Goal: Navigation & Orientation: Find specific page/section

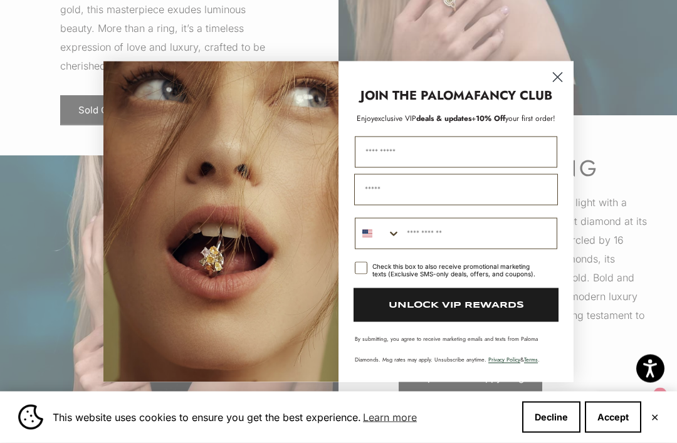
scroll to position [2739, 0]
click at [560, 81] on icon "Close dialog" at bounding box center [557, 77] width 9 height 9
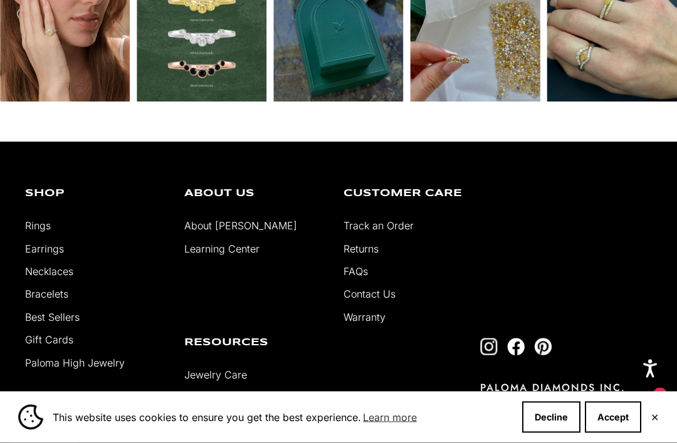
scroll to position [4028, 0]
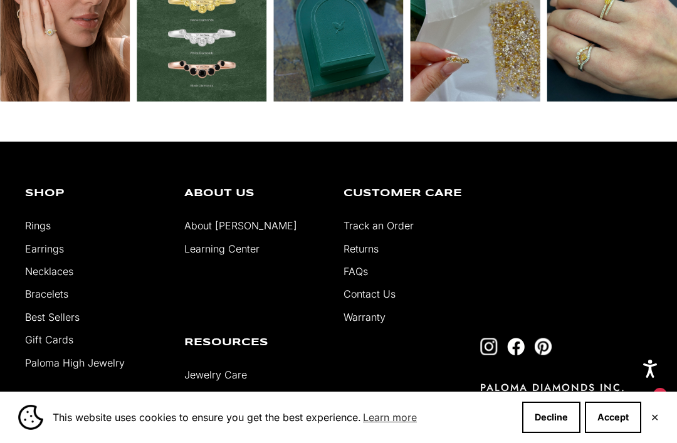
click at [223, 225] on link "About [PERSON_NAME]" at bounding box center [240, 225] width 113 height 13
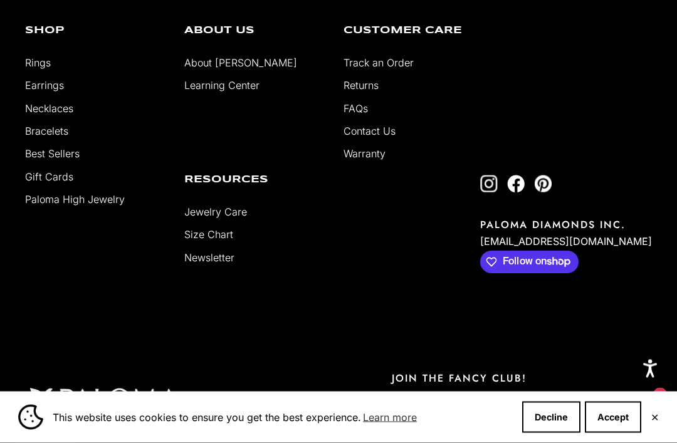
scroll to position [2247, 0]
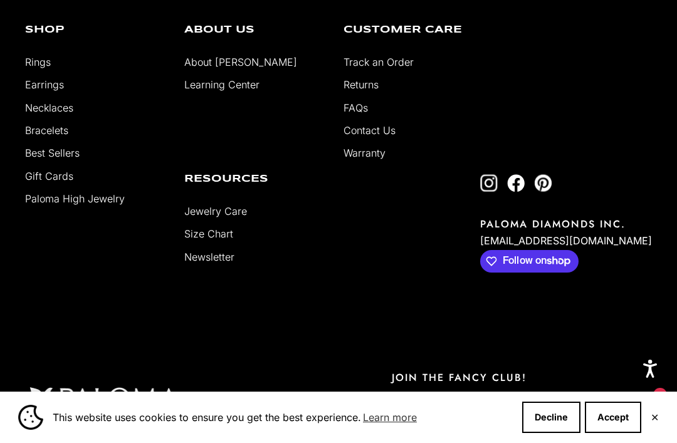
click at [46, 68] on link "Rings" at bounding box center [38, 62] width 26 height 13
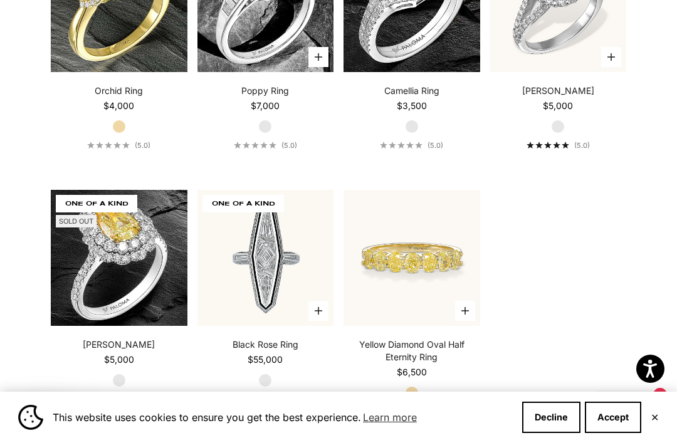
scroll to position [4444, 0]
